Goal: Check status: Check status

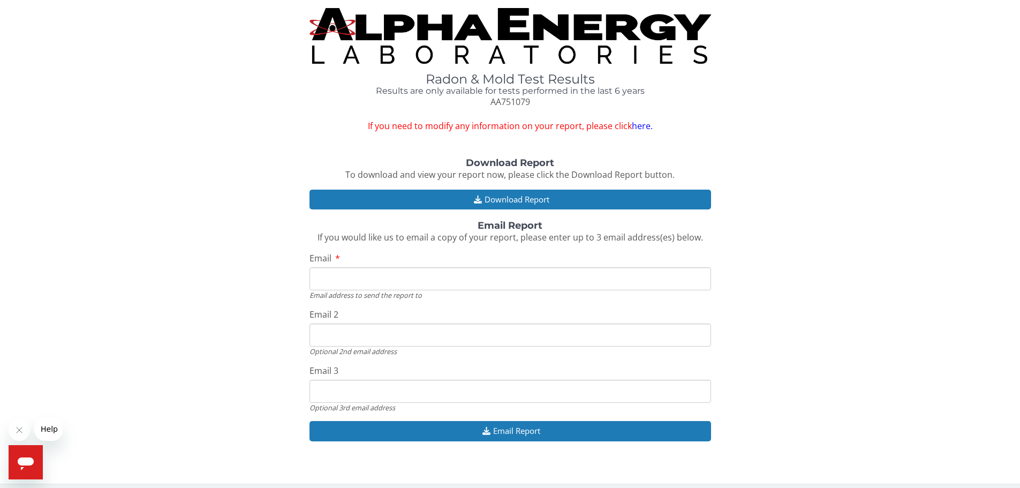
click at [642, 123] on link "here." at bounding box center [642, 126] width 21 height 12
click at [641, 127] on link "here." at bounding box center [642, 126] width 21 height 12
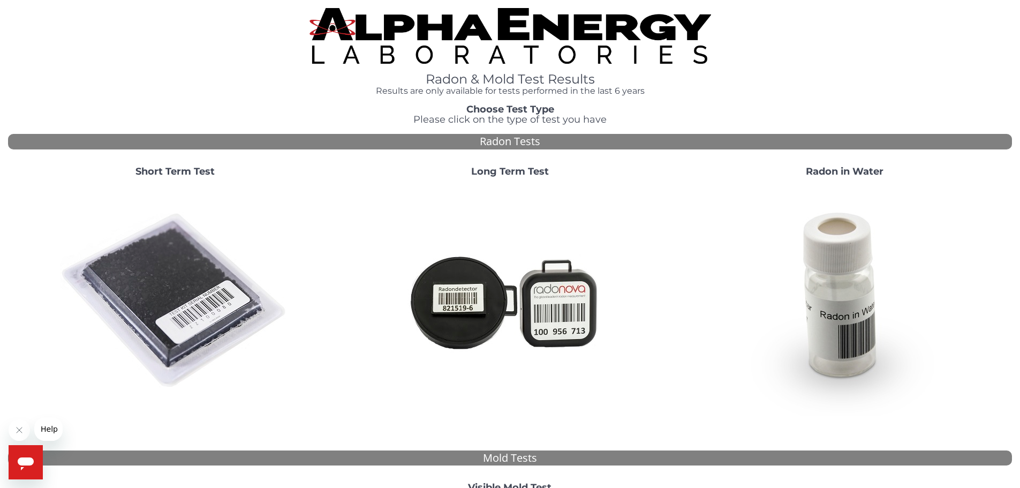
click at [238, 298] on img at bounding box center [175, 301] width 230 height 230
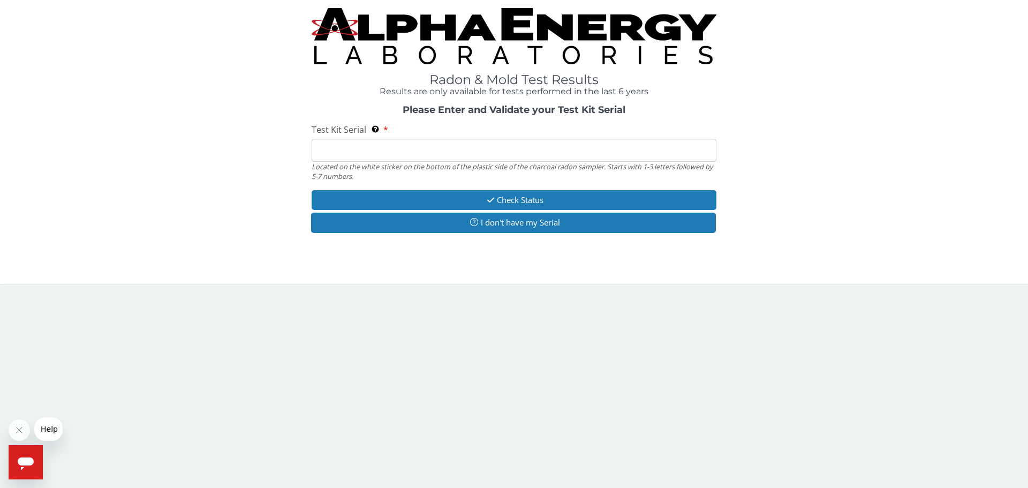
drag, startPoint x: 415, startPoint y: 144, endPoint x: 408, endPoint y: 144, distance: 7.0
click at [415, 144] on input "Test Kit Serial Located on the white sticker on the bottom of the plastic side …" at bounding box center [514, 150] width 405 height 23
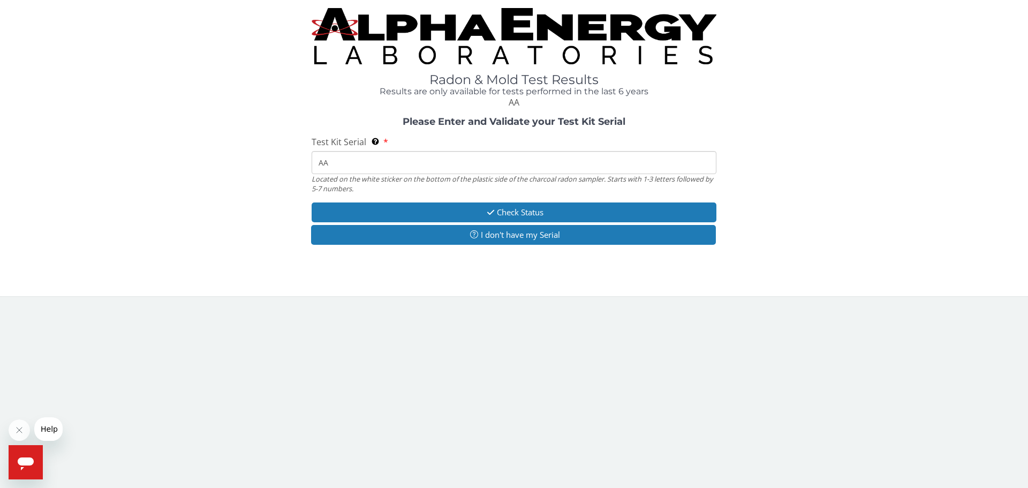
click at [391, 169] on input "AA" at bounding box center [514, 162] width 405 height 23
type input "AA751079"
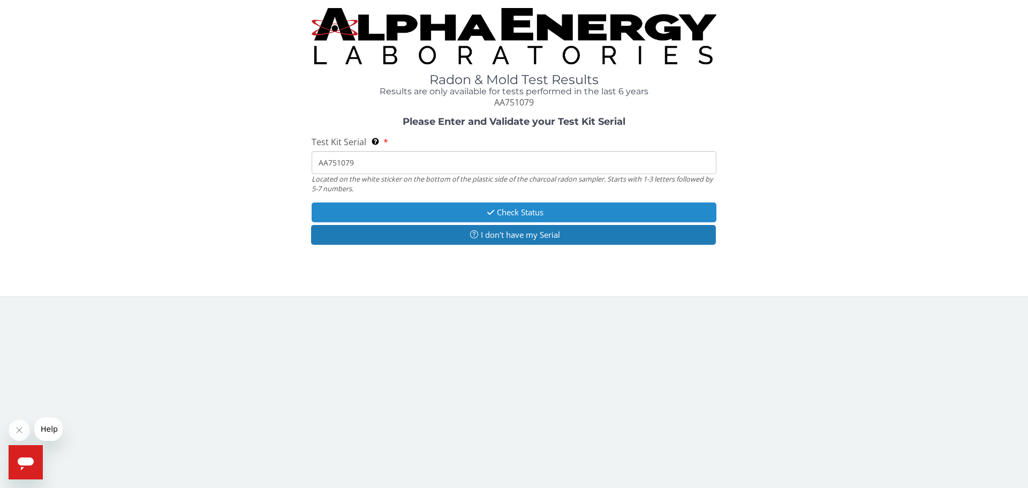
click at [485, 212] on icon "button" at bounding box center [491, 212] width 12 height 8
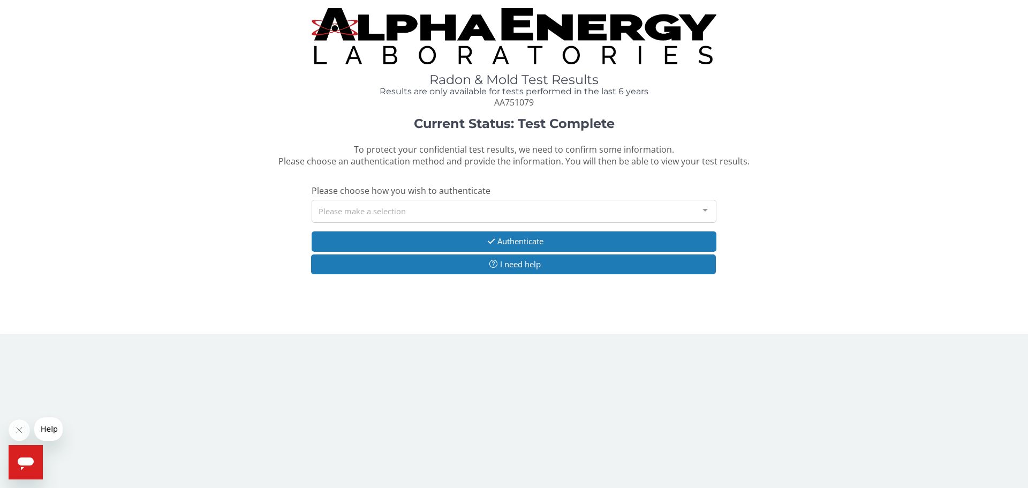
click at [353, 216] on div "Please make a selection" at bounding box center [514, 211] width 405 height 23
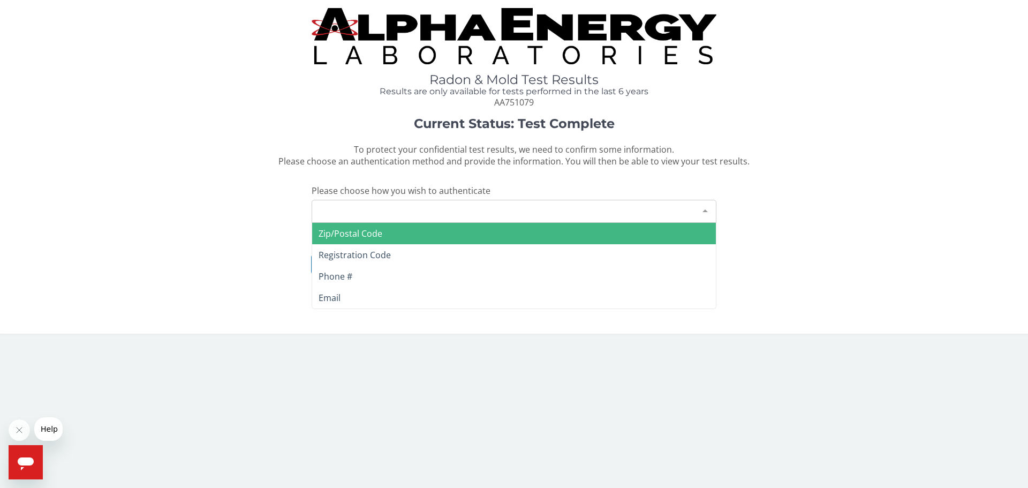
click at [356, 237] on span "Zip/Postal Code" at bounding box center [351, 234] width 64 height 12
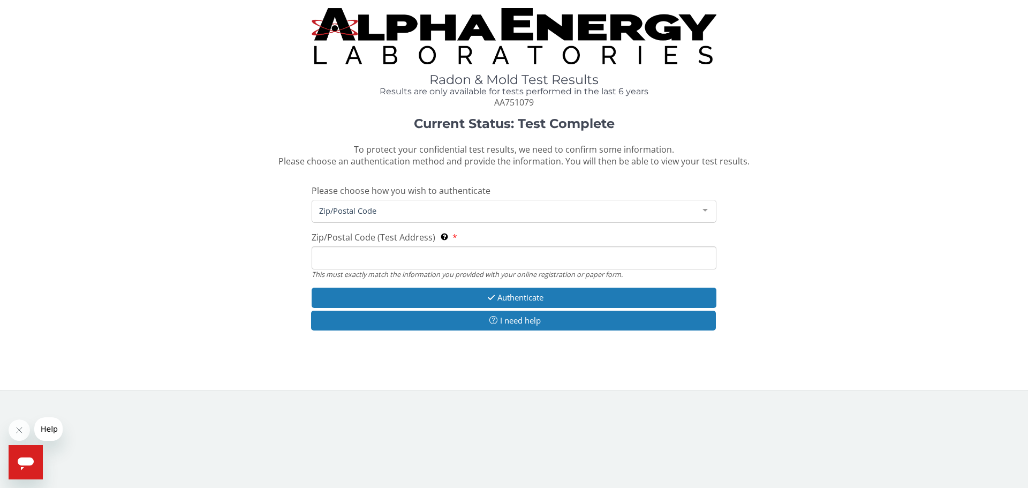
click at [371, 262] on input "Zip/Postal Code (Test Address) This must exactly match the information you prov…" at bounding box center [514, 257] width 405 height 23
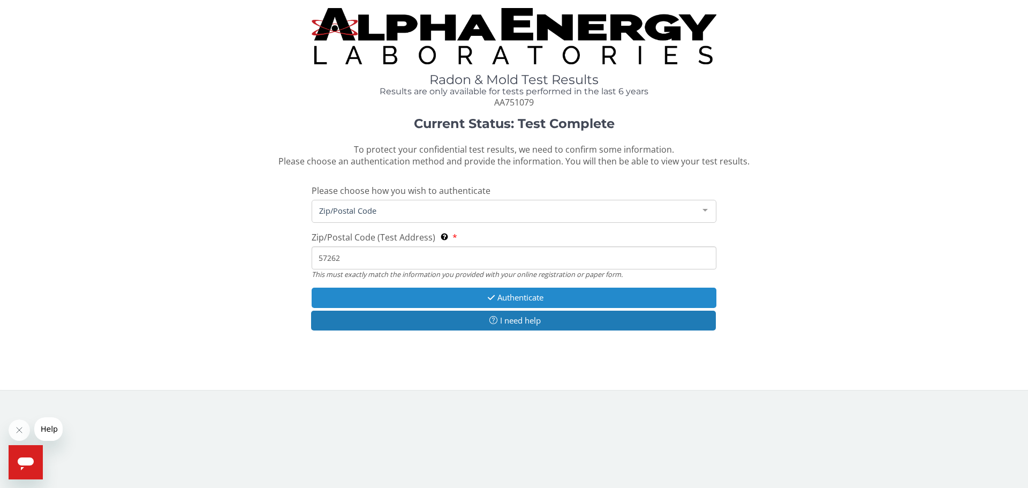
type input "57262"
click at [434, 296] on button "Authenticate" at bounding box center [514, 298] width 405 height 20
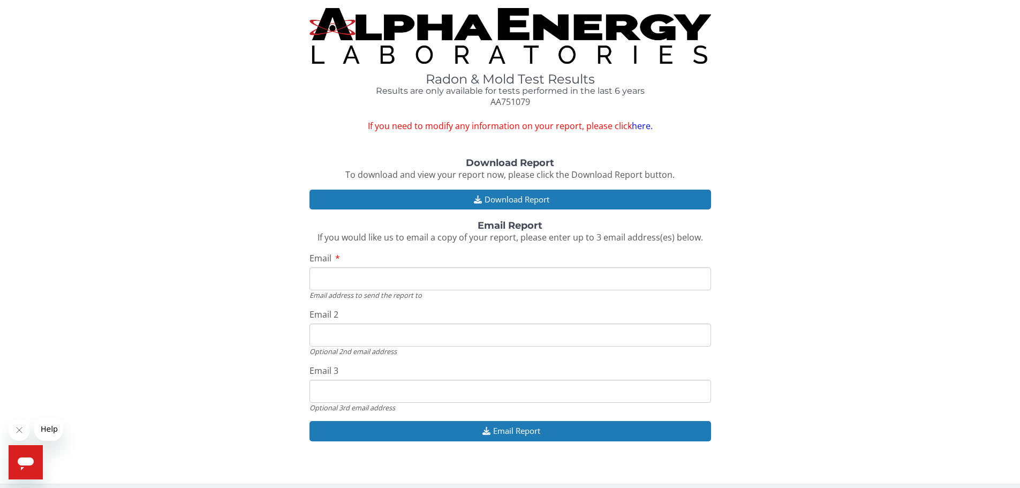
click at [641, 126] on link "here." at bounding box center [642, 126] width 21 height 12
click at [640, 127] on link "here." at bounding box center [642, 126] width 21 height 12
